Goal: Information Seeking & Learning: Learn about a topic

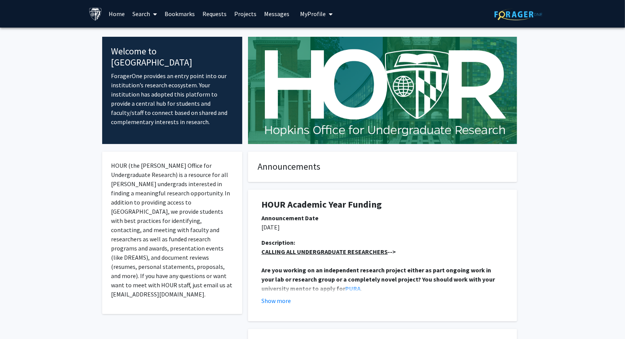
click at [111, 17] on link "Home" at bounding box center [117, 13] width 24 height 27
click at [140, 17] on link "Search" at bounding box center [145, 13] width 32 height 27
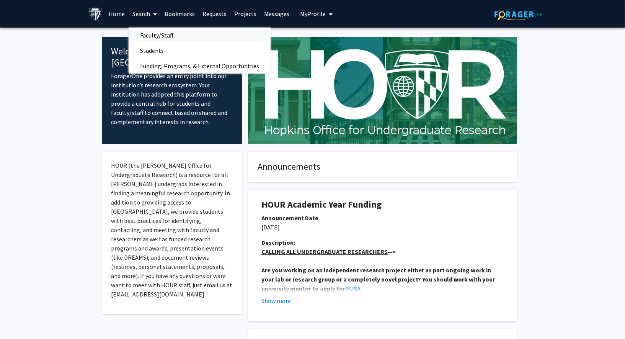
click at [149, 31] on span "Faculty/Staff" at bounding box center [157, 35] width 56 height 15
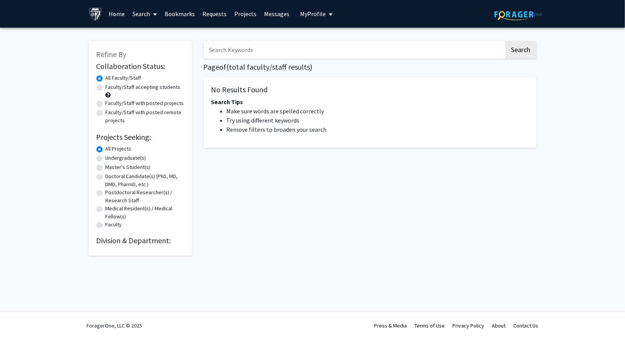
click at [257, 54] on input "Search Keywords" at bounding box center [354, 50] width 300 height 18
type input "green"
click at [505, 41] on button "Search" at bounding box center [520, 50] width 31 height 18
click at [279, 47] on input "green" at bounding box center [354, 50] width 300 height 18
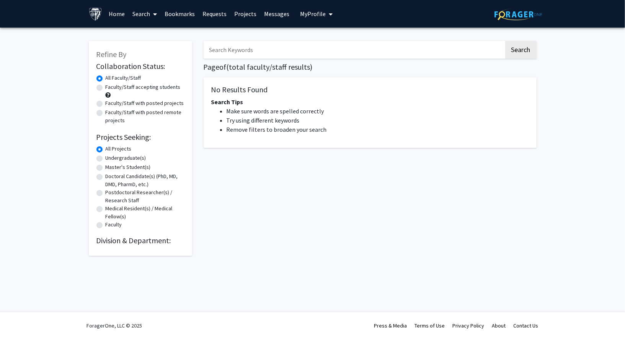
click at [505, 41] on button "Search" at bounding box center [520, 50] width 31 height 18
click at [103, 17] on link at bounding box center [97, 13] width 16 height 27
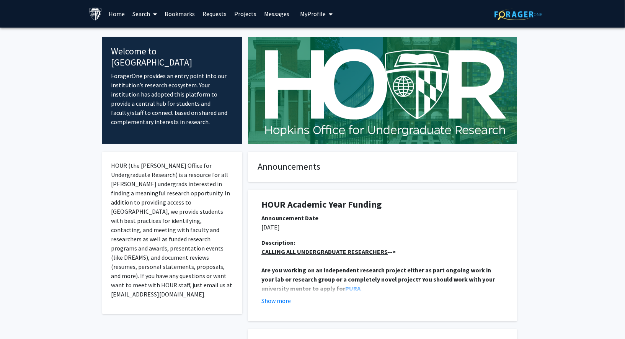
click at [140, 16] on link "Search" at bounding box center [145, 13] width 32 height 27
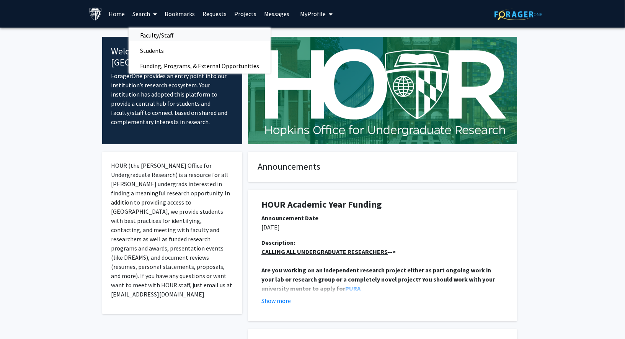
click at [142, 33] on span "Faculty/Staff" at bounding box center [157, 35] width 56 height 15
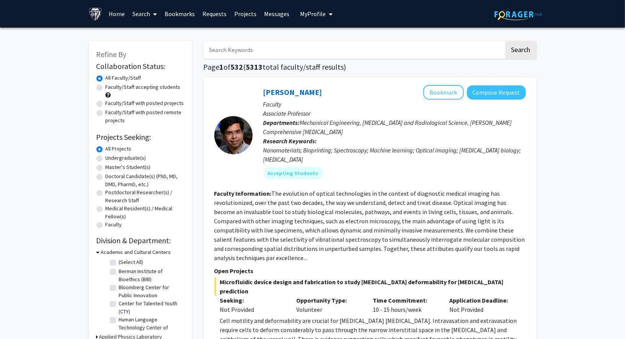
click at [266, 48] on input "Search Keywords" at bounding box center [354, 50] width 300 height 18
type input "green"
click at [505, 41] on button "Search" at bounding box center [520, 50] width 31 height 18
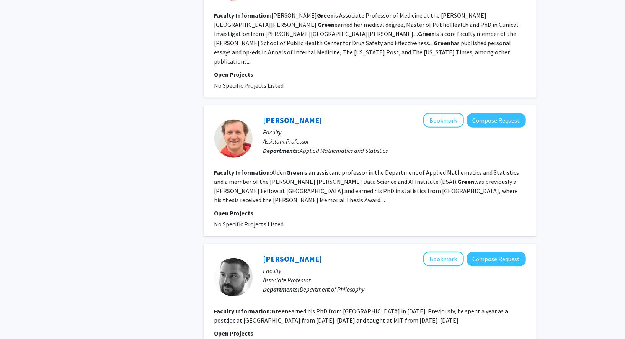
scroll to position [413, 0]
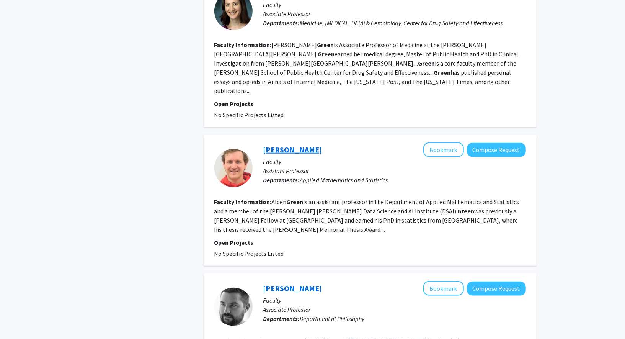
click at [282, 145] on link "[PERSON_NAME]" at bounding box center [292, 150] width 59 height 10
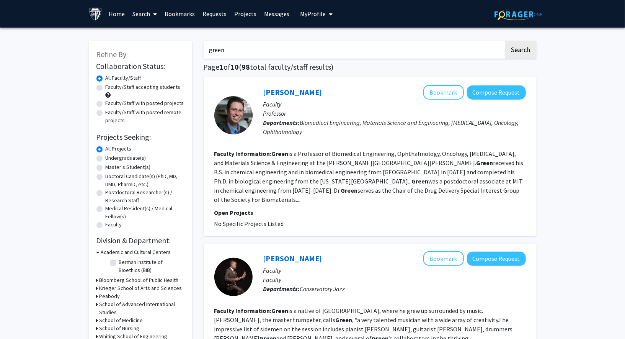
click at [223, 51] on input "green" at bounding box center [354, 50] width 300 height 18
type input "karchin"
click at [505, 41] on button "Search" at bounding box center [520, 50] width 31 height 18
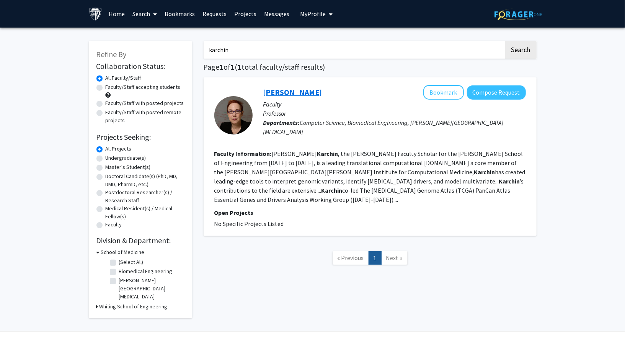
click at [292, 94] on link "[PERSON_NAME]" at bounding box center [292, 92] width 59 height 10
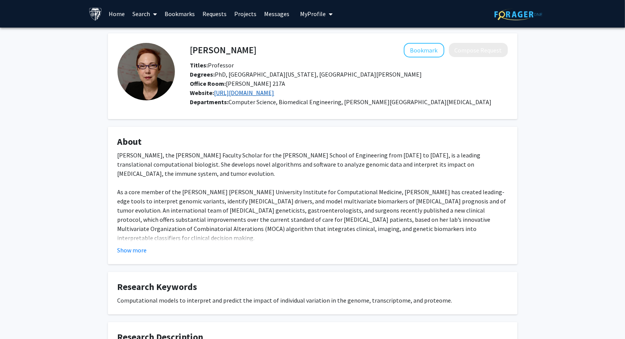
click at [264, 93] on link "[URL][DOMAIN_NAME]" at bounding box center [244, 93] width 60 height 8
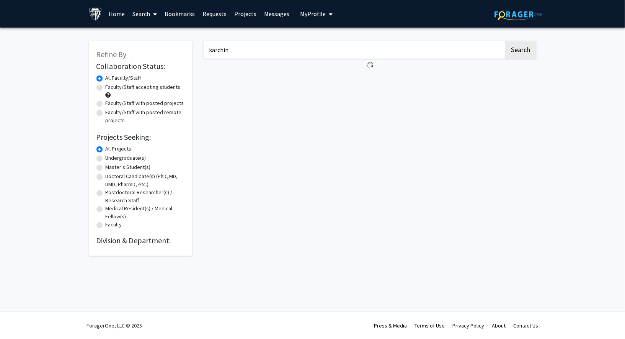
click at [242, 55] on input "karchin" at bounding box center [354, 50] width 300 height 18
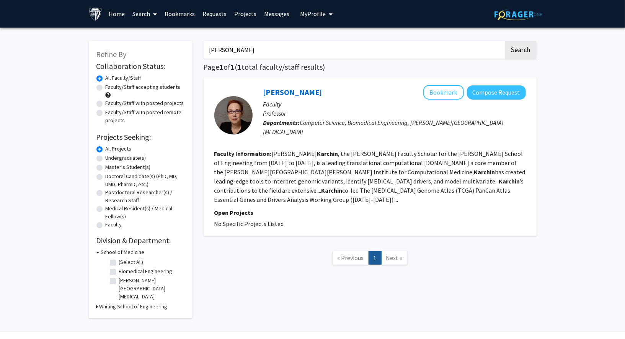
type input "[PERSON_NAME]"
click at [505, 41] on button "Search" at bounding box center [520, 50] width 31 height 18
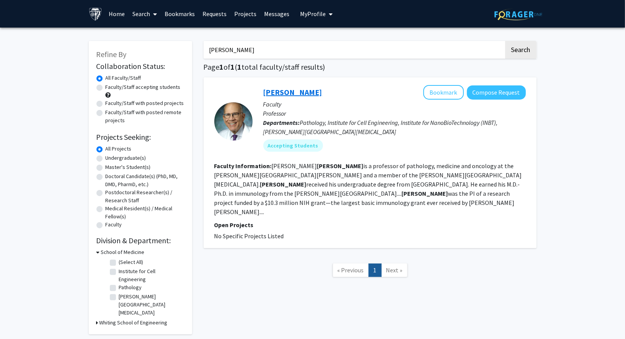
click at [306, 93] on link "[PERSON_NAME]" at bounding box center [292, 92] width 59 height 10
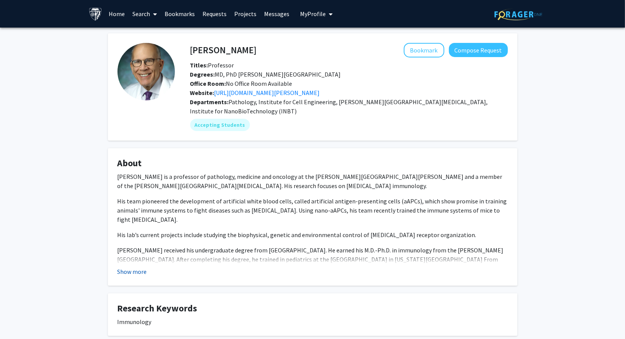
click at [129, 268] on button "Show more" at bounding box center [131, 271] width 29 height 9
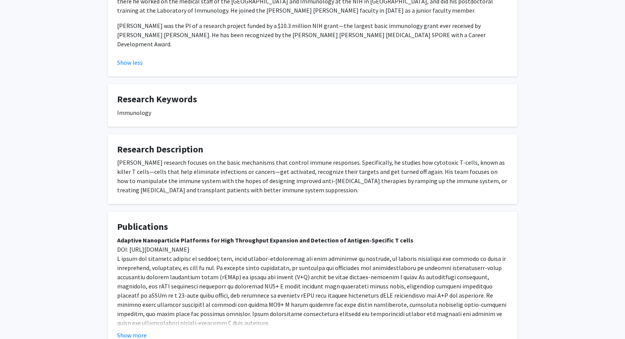
scroll to position [95, 0]
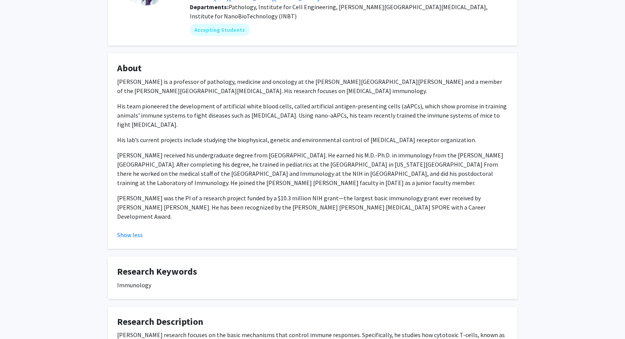
click at [44, 98] on div "[PERSON_NAME] Bookmark Compose Request Titles: Professor Degrees: MD, PhD [PERS…" at bounding box center [312, 239] width 625 height 613
click at [50, 98] on div "[PERSON_NAME] Bookmark Compose Request Titles: Professor Degrees: MD, PhD [PERS…" at bounding box center [312, 239] width 625 height 613
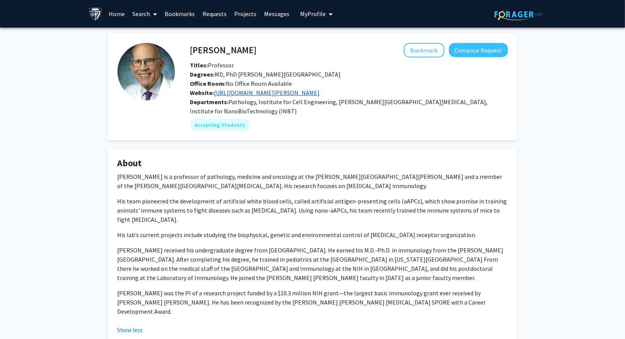
click at [268, 93] on link "[URL][DOMAIN_NAME][PERSON_NAME]" at bounding box center [267, 93] width 106 height 8
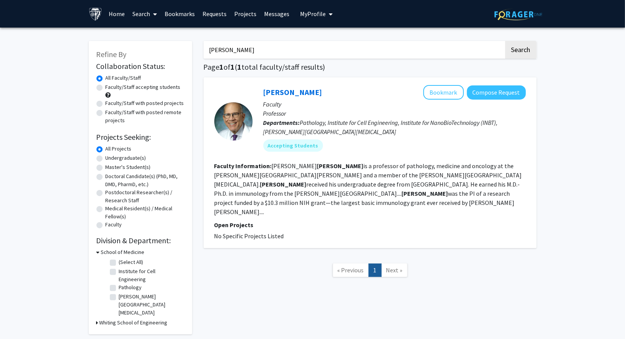
click at [219, 47] on input "[PERSON_NAME]" at bounding box center [354, 50] width 300 height 18
type input "[PERSON_NAME]"
click at [505, 41] on button "Search" at bounding box center [520, 50] width 31 height 18
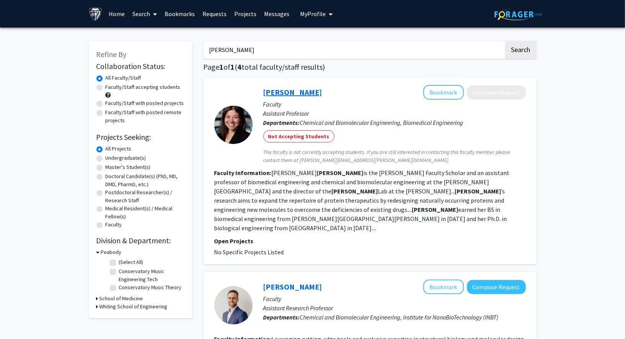
click at [285, 91] on link "[PERSON_NAME]" at bounding box center [292, 92] width 59 height 10
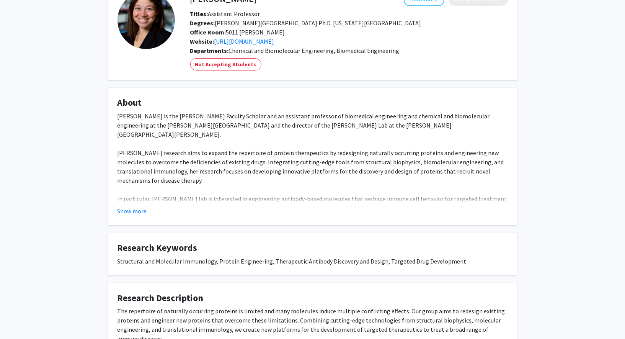
scroll to position [98, 0]
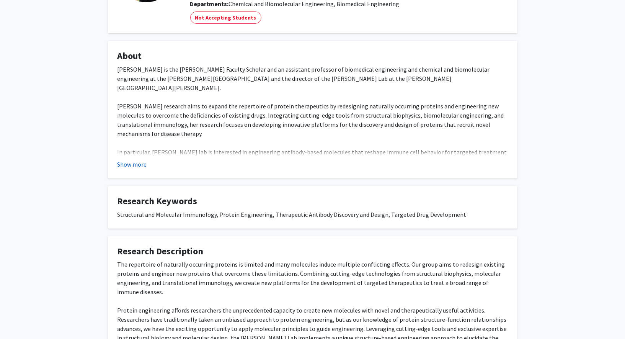
click at [119, 161] on button "Show more" at bounding box center [131, 164] width 29 height 9
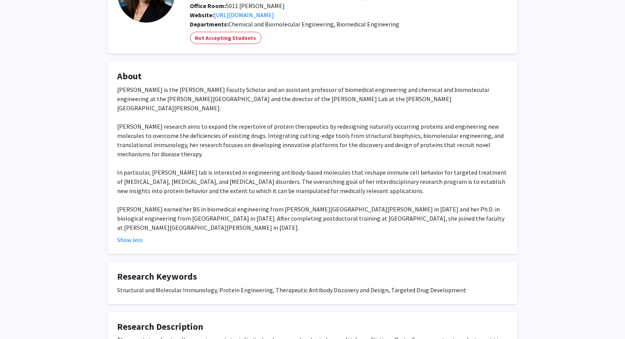
scroll to position [0, 0]
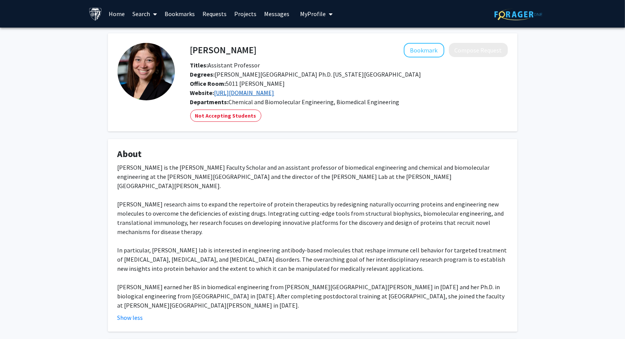
click at [256, 94] on link "[URL][DOMAIN_NAME]" at bounding box center [244, 93] width 60 height 8
click at [255, 93] on link "[URL][DOMAIN_NAME]" at bounding box center [244, 93] width 60 height 8
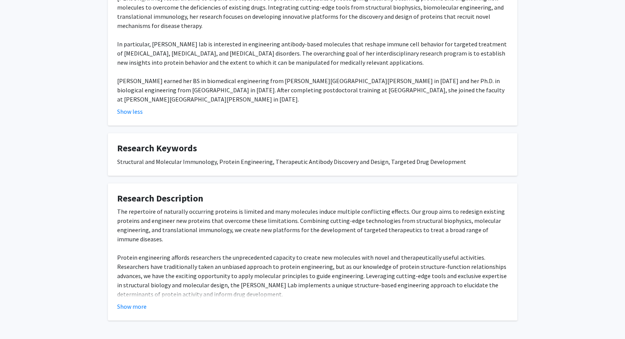
scroll to position [217, 0]
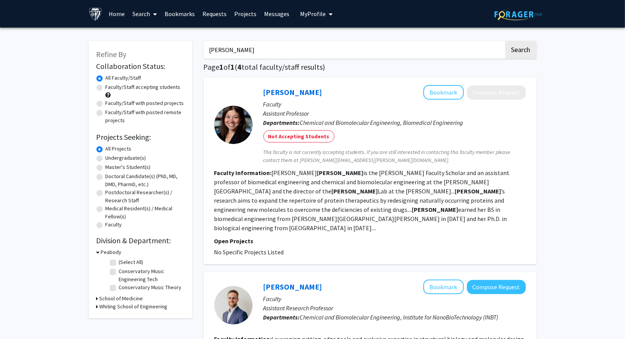
click at [250, 51] on input "[PERSON_NAME]" at bounding box center [354, 50] width 300 height 18
type input "mao"
click at [505, 41] on button "Search" at bounding box center [520, 50] width 31 height 18
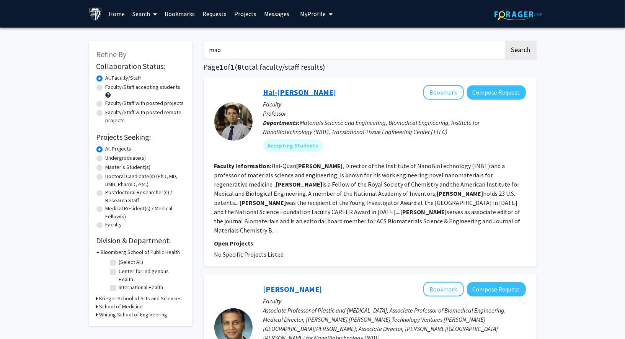
click at [297, 90] on link "Hai-[PERSON_NAME]" at bounding box center [299, 92] width 73 height 10
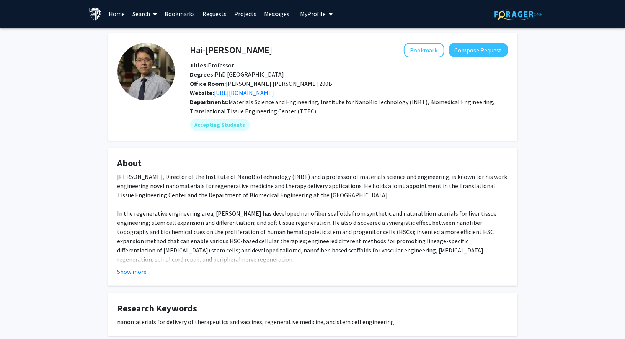
click at [111, 14] on link "Home" at bounding box center [117, 13] width 24 height 27
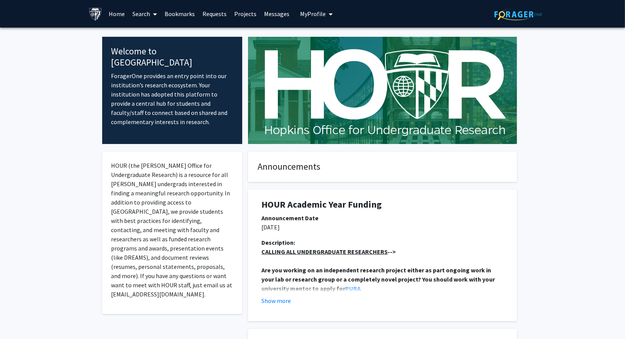
click at [124, 15] on link "Home" at bounding box center [117, 13] width 24 height 27
click at [144, 15] on link "Search" at bounding box center [145, 13] width 32 height 27
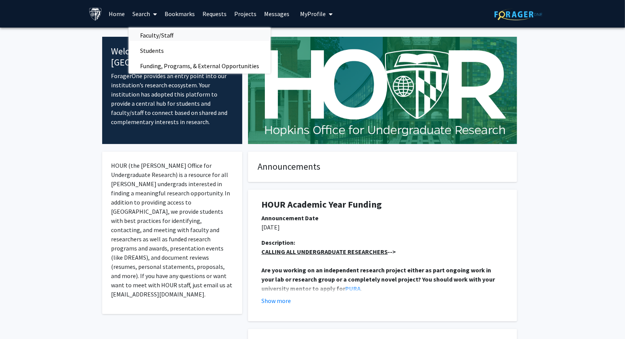
click at [147, 31] on span "Faculty/Staff" at bounding box center [157, 35] width 56 height 15
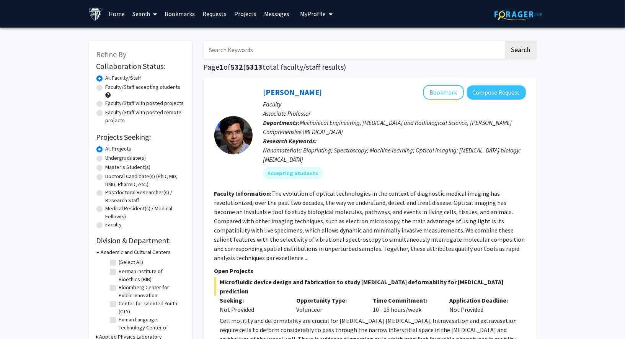
click at [269, 46] on input "Search Keywords" at bounding box center [354, 50] width 300 height 18
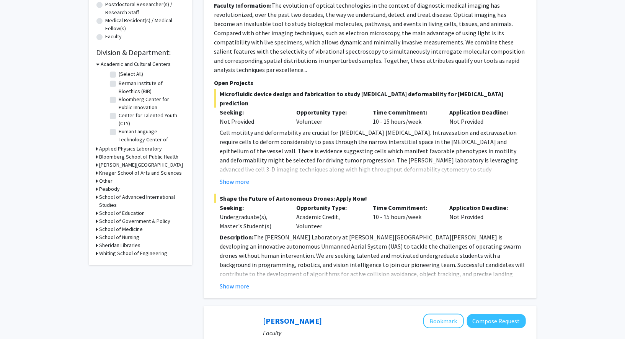
scroll to position [194, 0]
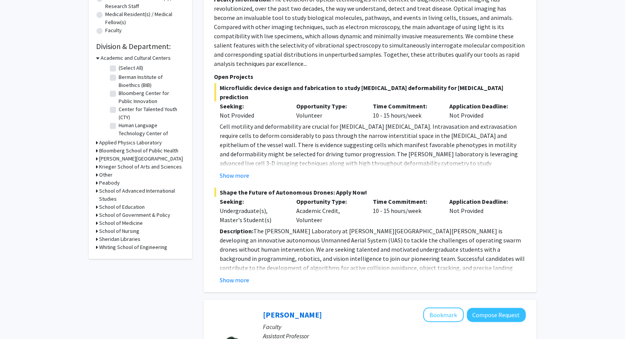
click at [128, 246] on h3 "Whiting School of Engineering" at bounding box center [133, 247] width 68 height 8
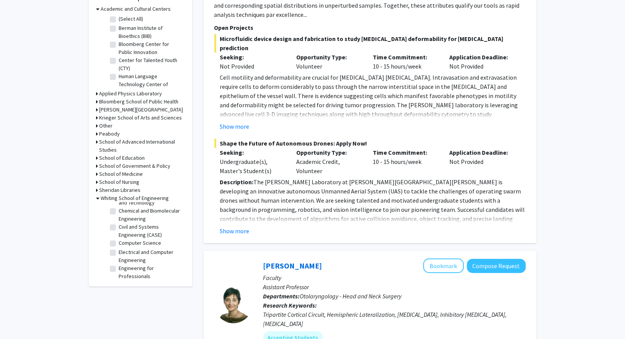
scroll to position [0, 0]
click at [119, 242] on label "Biomedical Engineering" at bounding box center [146, 242] width 54 height 8
click at [119, 242] on input "Biomedical Engineering" at bounding box center [121, 240] width 5 height 5
checkbox input "true"
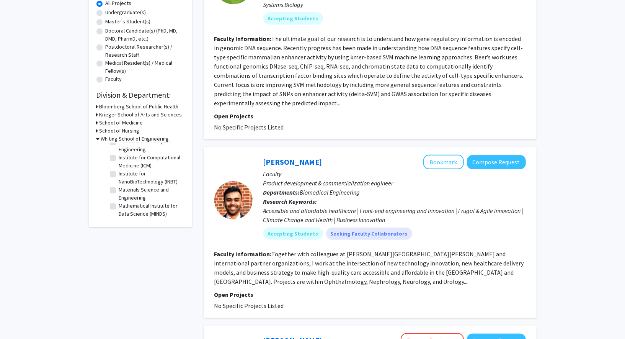
scroll to position [123, 0]
click at [119, 161] on label "Institute for Computational Medicine (ICM)" at bounding box center [151, 164] width 64 height 16
click at [119, 161] on input "Institute for Computational Medicine (ICM)" at bounding box center [121, 158] width 5 height 5
checkbox input "true"
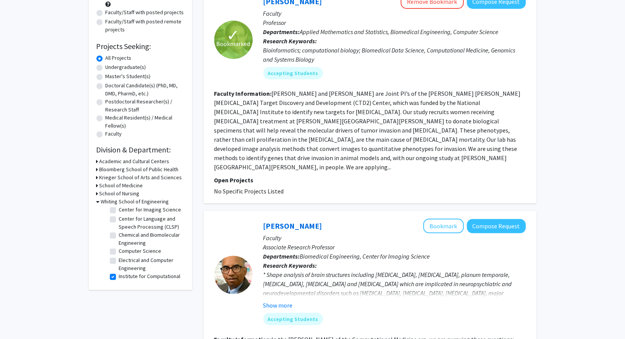
scroll to position [33, 0]
click at [96, 177] on icon at bounding box center [97, 177] width 2 height 8
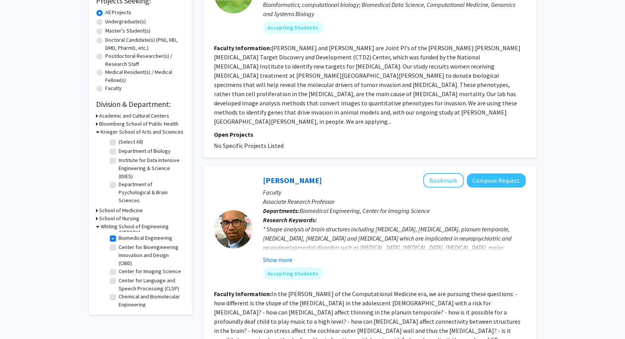
scroll to position [140, 0]
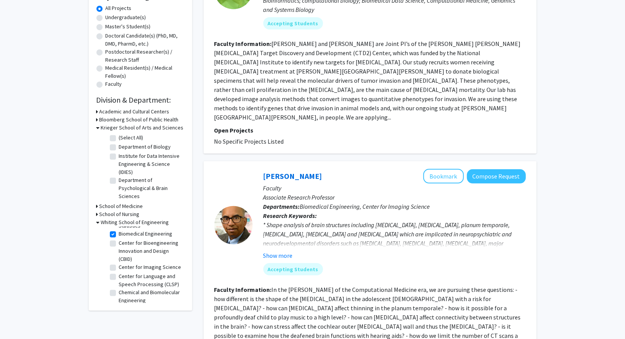
click at [97, 205] on icon at bounding box center [97, 206] width 2 height 8
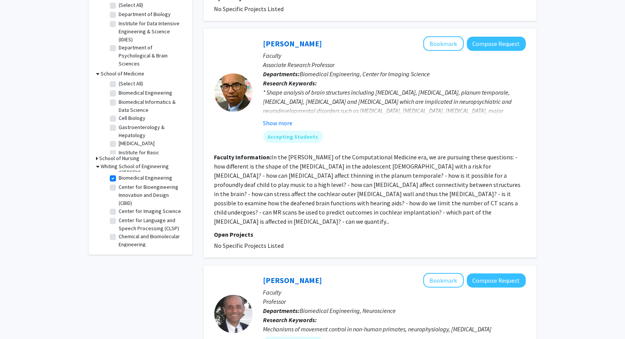
scroll to position [0, 0]
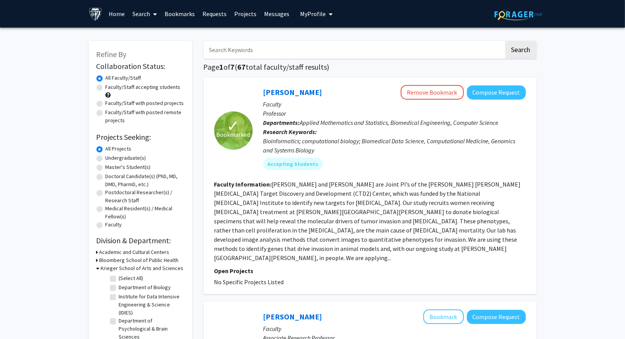
click at [263, 51] on input "Search Keywords" at bounding box center [354, 50] width 300 height 18
type input "karchin"
click at [505, 41] on button "Search" at bounding box center [520, 50] width 31 height 18
checkbox input "false"
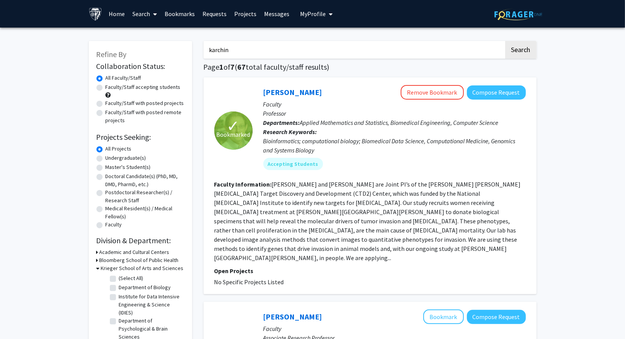
checkbox input "false"
type input "mao"
click at [505, 41] on button "Search" at bounding box center [520, 50] width 31 height 18
checkbox input "false"
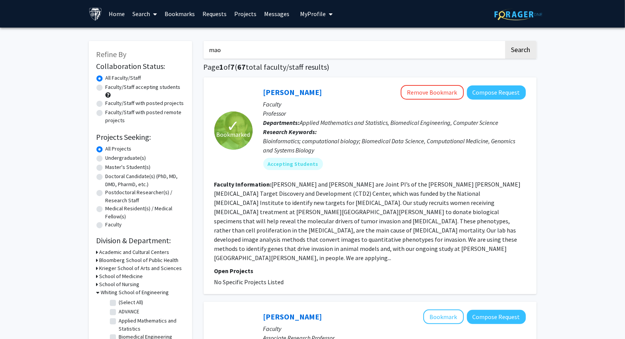
checkbox input "false"
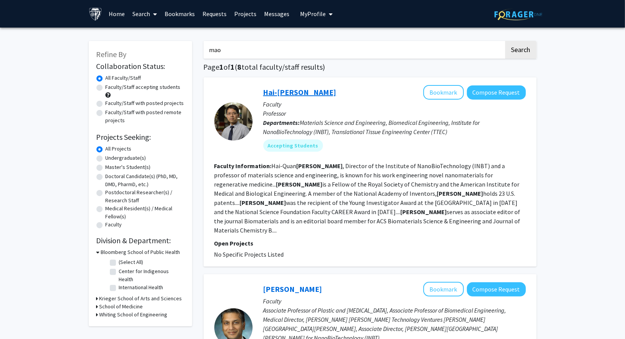
click at [301, 93] on link "Hai-[PERSON_NAME]" at bounding box center [299, 92] width 73 height 10
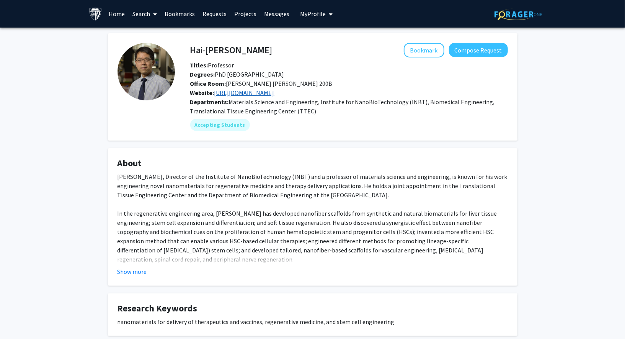
click at [274, 96] on link "[URL][DOMAIN_NAME]" at bounding box center [244, 93] width 60 height 8
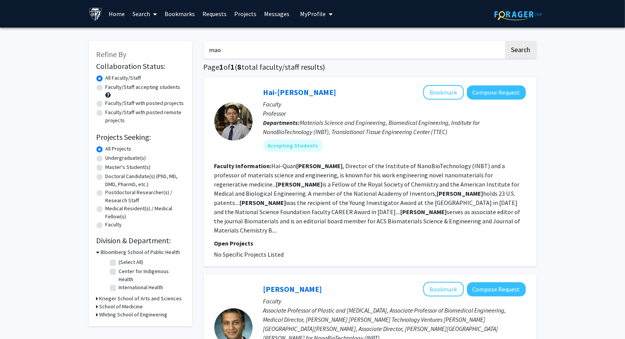
click at [235, 44] on input "mao" at bounding box center [354, 50] width 300 height 18
type input "[PERSON_NAME]"
click at [505, 41] on button "Search" at bounding box center [520, 50] width 31 height 18
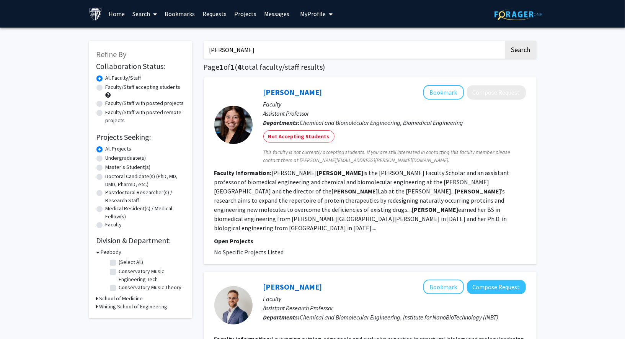
click at [299, 42] on input "[PERSON_NAME]" at bounding box center [354, 50] width 300 height 18
click at [293, 136] on mat-chip "Not Accepting Students" at bounding box center [298, 136] width 71 height 12
click at [363, 137] on div "Not Accepting Students" at bounding box center [395, 136] width 266 height 15
click at [259, 41] on input "[PERSON_NAME]" at bounding box center [354, 50] width 300 height 18
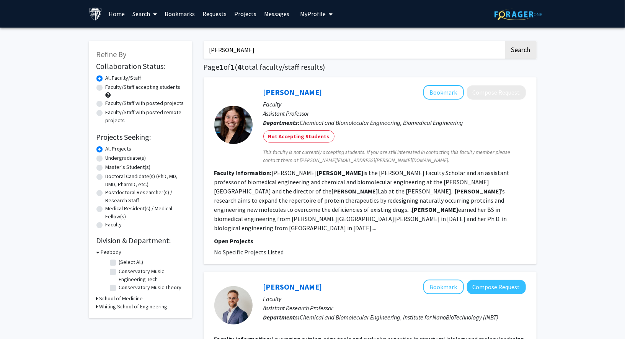
click at [259, 41] on input "[PERSON_NAME]" at bounding box center [354, 50] width 300 height 18
click at [280, 88] on link "[PERSON_NAME]" at bounding box center [292, 92] width 59 height 10
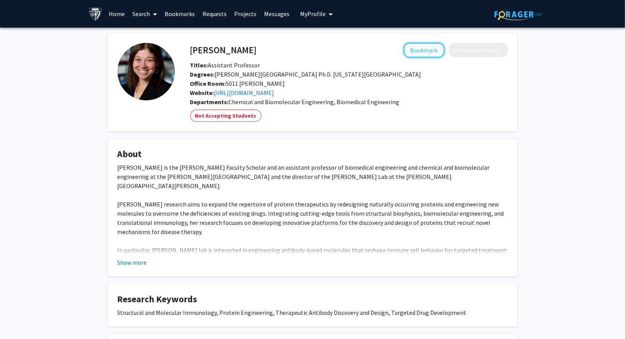
click at [424, 50] on button "Bookmark" at bounding box center [424, 50] width 41 height 15
click at [124, 16] on link "Home" at bounding box center [117, 13] width 24 height 27
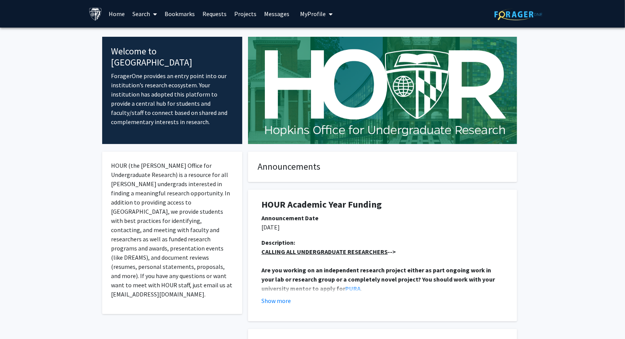
click at [137, 13] on link "Search" at bounding box center [145, 13] width 32 height 27
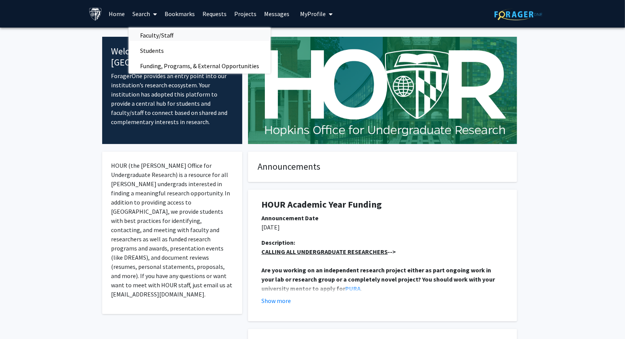
click at [148, 31] on span "Faculty/Staff" at bounding box center [157, 35] width 56 height 15
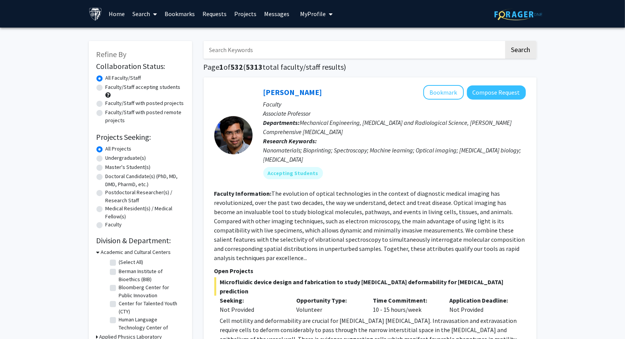
click at [232, 49] on input "Search Keywords" at bounding box center [354, 50] width 300 height 18
type input "mao"
click at [505, 41] on button "Search" at bounding box center [520, 50] width 31 height 18
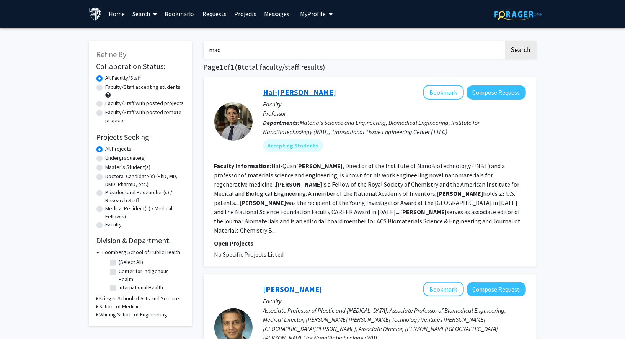
click at [284, 93] on link "Hai-[PERSON_NAME]" at bounding box center [299, 92] width 73 height 10
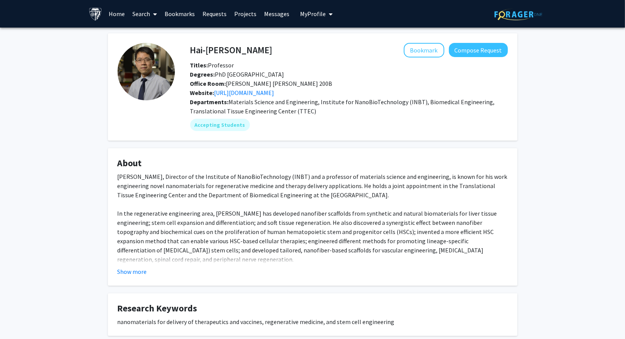
click at [81, 169] on div "Hai-[PERSON_NAME] Bookmark Compose Request Titles: Professor Degrees: PhD [GEOG…" at bounding box center [312, 237] width 625 height 419
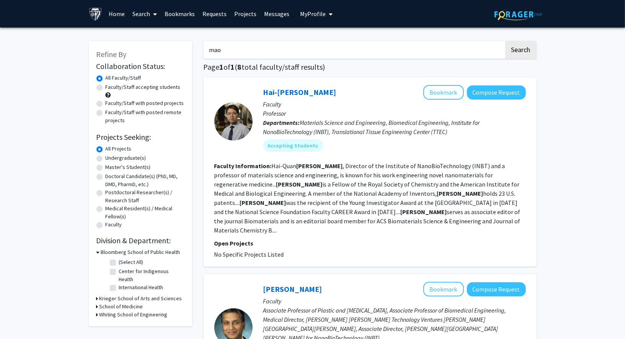
click at [279, 48] on input "mao" at bounding box center [354, 50] width 300 height 18
type input "[PERSON_NAME]"
click at [505, 41] on button "Search" at bounding box center [520, 50] width 31 height 18
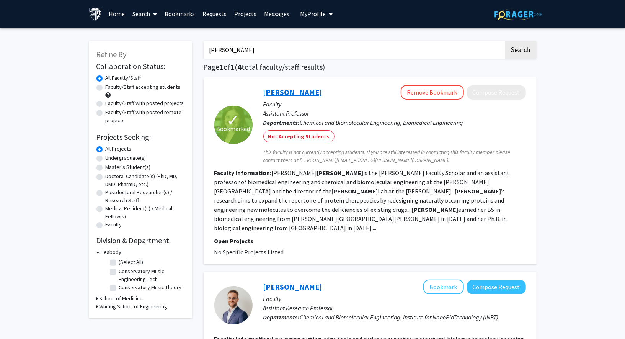
click at [288, 94] on link "[PERSON_NAME]" at bounding box center [292, 92] width 59 height 10
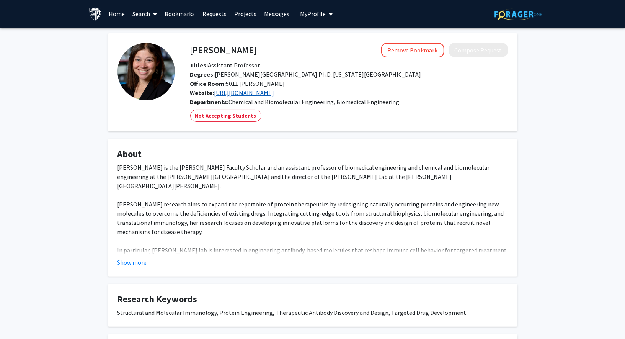
click at [274, 93] on link "[URL][DOMAIN_NAME]" at bounding box center [244, 93] width 60 height 8
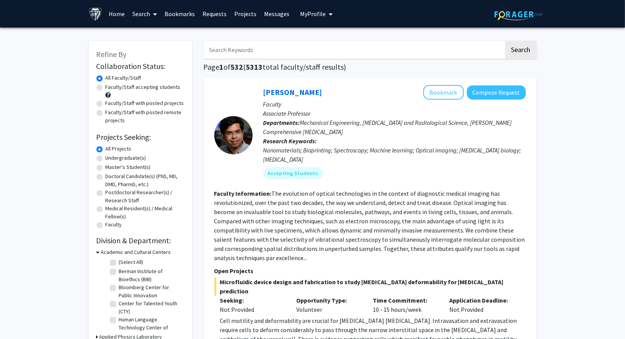
click at [333, 46] on input "Search Keywords" at bounding box center [354, 50] width 300 height 18
type input "[PERSON_NAME]"
click at [505, 41] on button "Search" at bounding box center [520, 50] width 31 height 18
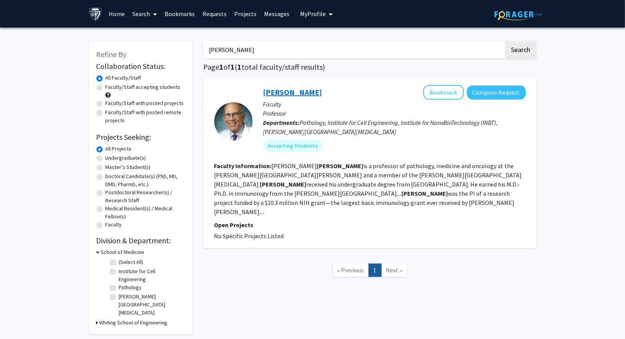
click at [312, 91] on link "[PERSON_NAME]" at bounding box center [292, 92] width 59 height 10
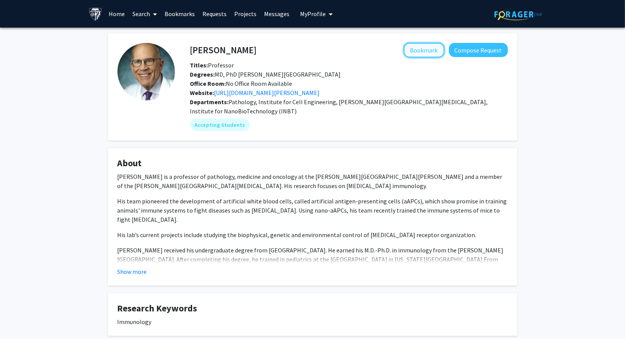
click at [426, 55] on button "Bookmark" at bounding box center [424, 50] width 41 height 15
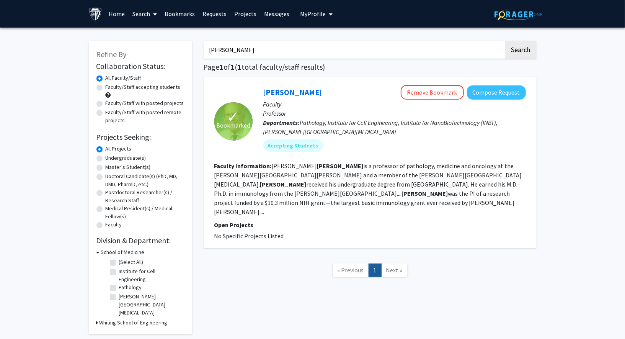
click at [297, 49] on input "[PERSON_NAME]" at bounding box center [354, 50] width 300 height 18
type input "doloff"
click at [505, 41] on button "Search" at bounding box center [520, 50] width 31 height 18
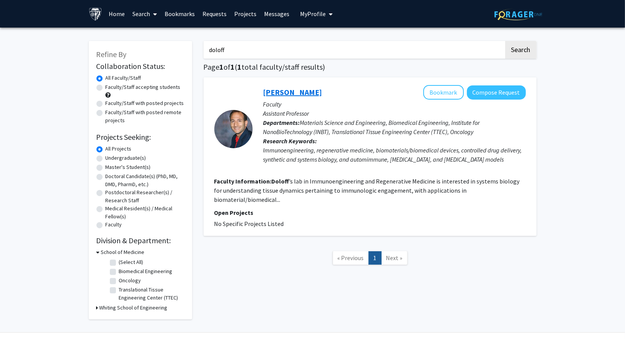
click at [280, 90] on link "Joshua Doloff" at bounding box center [292, 92] width 59 height 10
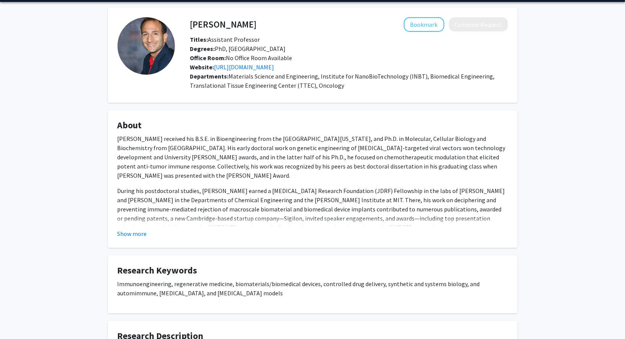
scroll to position [26, 0]
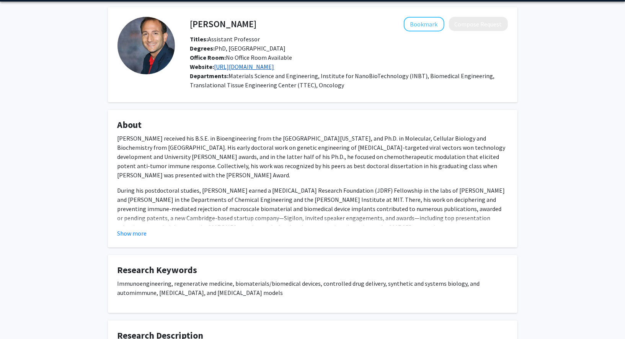
click at [274, 68] on link "https://www.bme.jhu.edu/dolofflab/" at bounding box center [244, 67] width 60 height 8
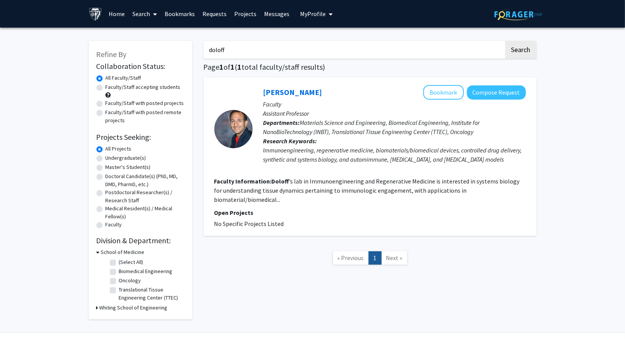
click at [220, 45] on input "doloff" at bounding box center [354, 50] width 300 height 18
type input "green"
click at [505, 41] on button "Search" at bounding box center [520, 50] width 31 height 18
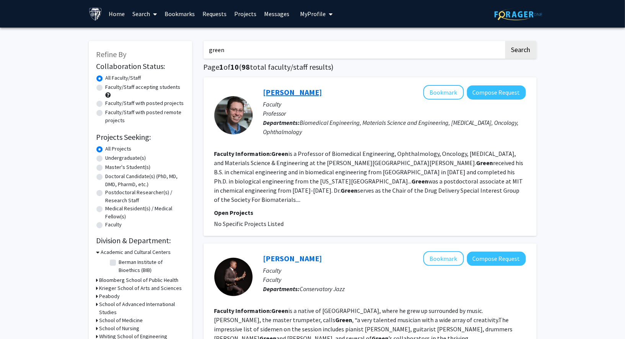
click at [274, 89] on link "[PERSON_NAME]" at bounding box center [292, 92] width 59 height 10
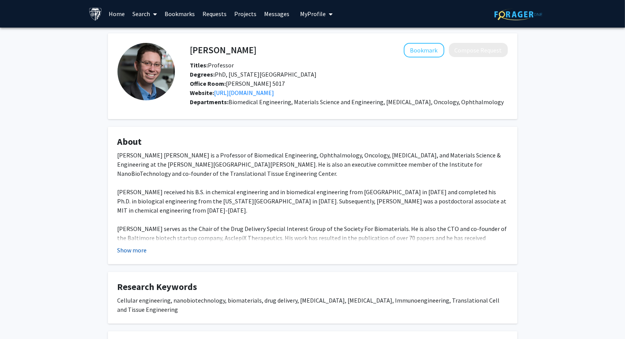
click at [121, 248] on button "Show more" at bounding box center [131, 249] width 29 height 9
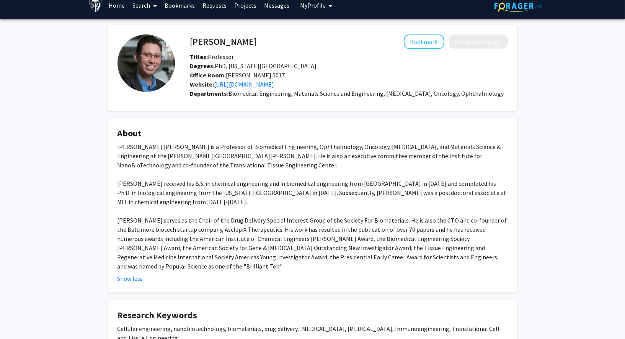
scroll to position [5, 0]
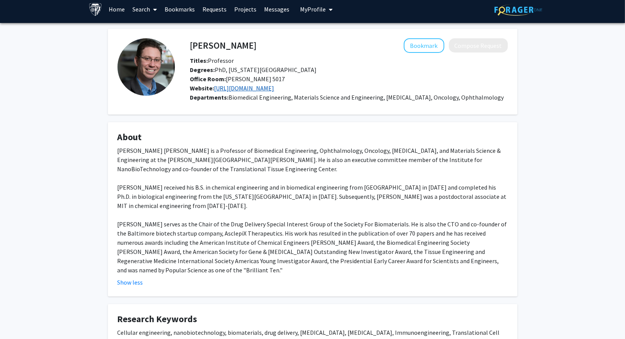
click at [239, 89] on link "http://greengroup.johnshopkins.edu/" at bounding box center [244, 88] width 60 height 8
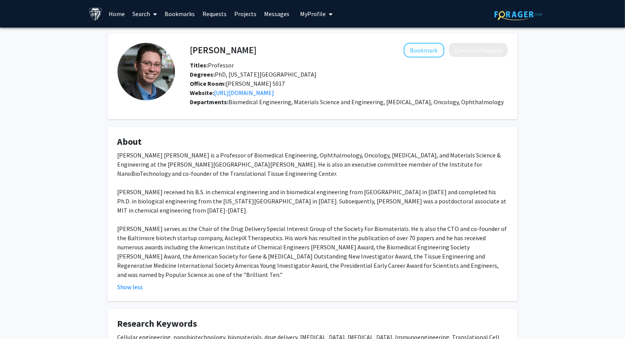
click at [113, 14] on link "Home" at bounding box center [117, 13] width 24 height 27
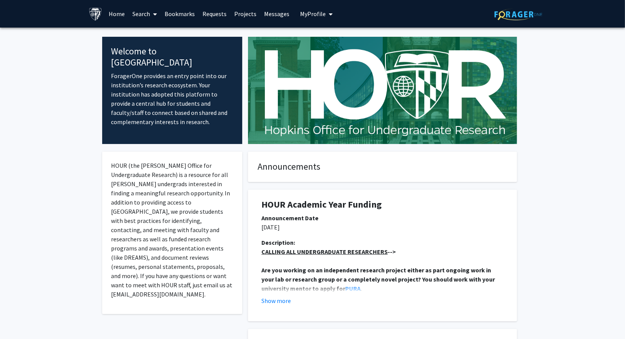
click at [135, 16] on link "Search" at bounding box center [145, 13] width 32 height 27
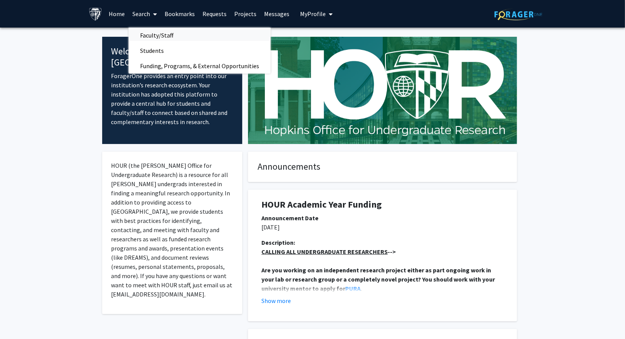
click at [147, 33] on span "Faculty/Staff" at bounding box center [157, 35] width 56 height 15
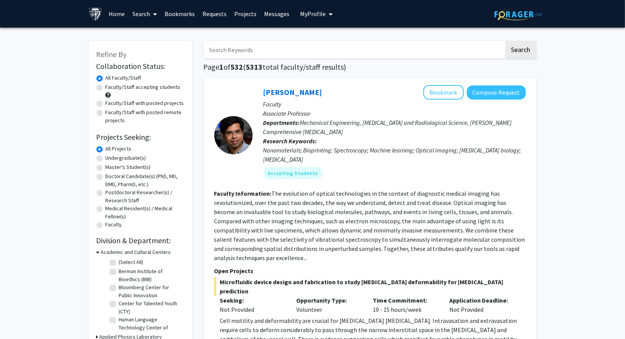
click at [249, 52] on input "Search Keywords" at bounding box center [354, 50] width 300 height 18
type input "sunshine"
click at [505, 41] on button "Search" at bounding box center [520, 50] width 31 height 18
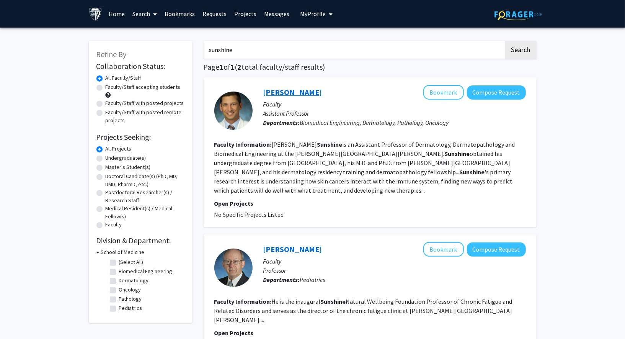
click at [287, 92] on link "Joel Sunshine" at bounding box center [292, 92] width 59 height 10
